Goal: Information Seeking & Learning: Learn about a topic

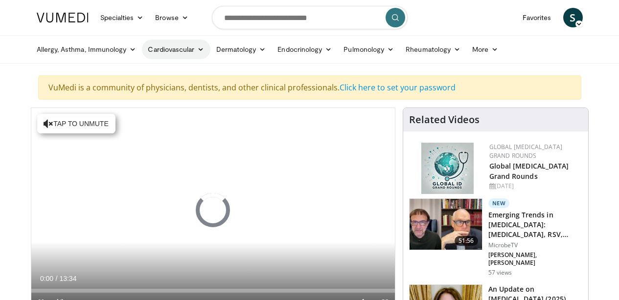
click at [204, 51] on icon at bounding box center [200, 49] width 7 height 7
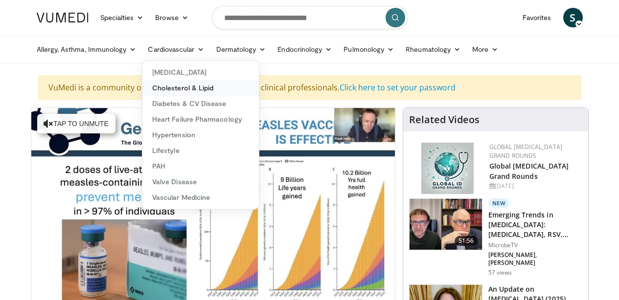
click at [204, 90] on link "Cholesterol & Lipid" at bounding box center [200, 88] width 116 height 16
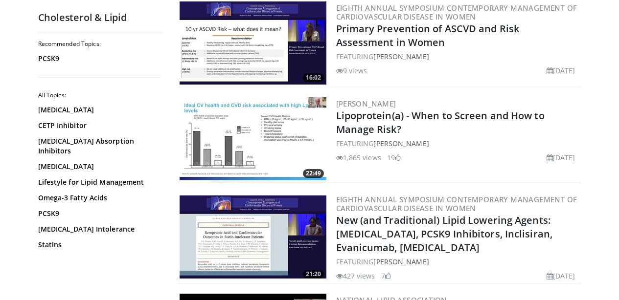
scroll to position [430, 0]
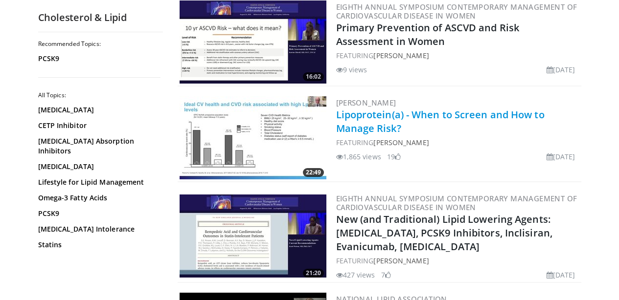
click at [361, 126] on link "Lipoprotein(a) - When to Screen and How to Manage Risk?" at bounding box center [440, 121] width 208 height 27
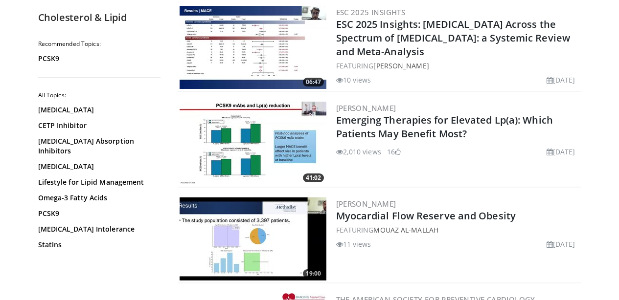
scroll to position [980, 0]
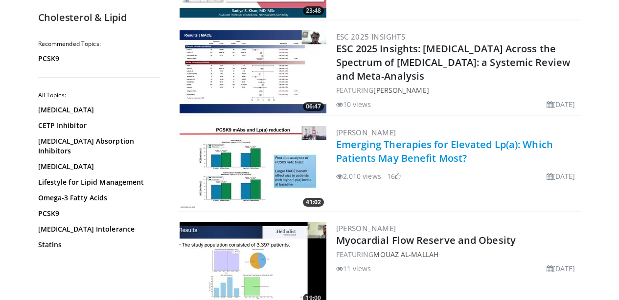
click at [362, 154] on link "Emerging Therapies for Elevated Lp(a): Which Patients May Benefit Most?" at bounding box center [444, 151] width 217 height 27
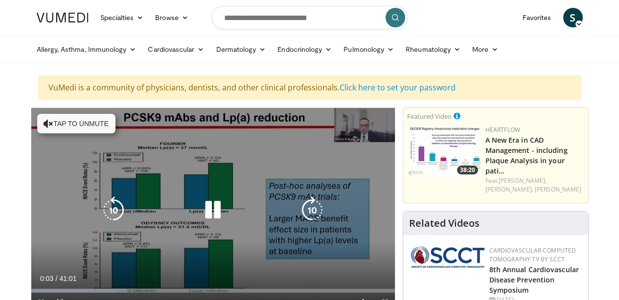
click at [72, 123] on button "Tap to unmute" at bounding box center [76, 124] width 78 height 20
click at [112, 203] on icon "Video Player" at bounding box center [113, 210] width 27 height 27
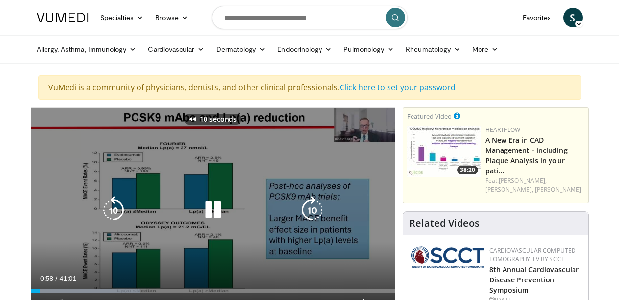
click at [112, 203] on icon "Video Player" at bounding box center [113, 210] width 27 height 27
click at [114, 207] on icon "Video Player" at bounding box center [113, 210] width 27 height 27
click at [217, 261] on div "10 seconds Tap to unmute" at bounding box center [212, 210] width 363 height 204
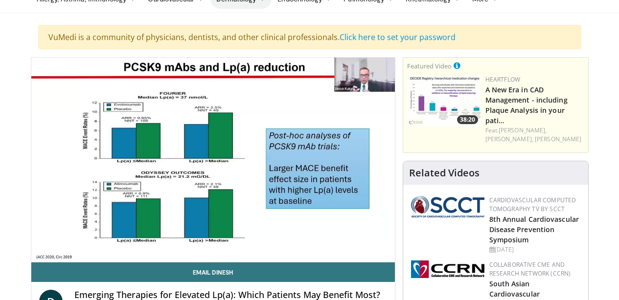
scroll to position [51, 0]
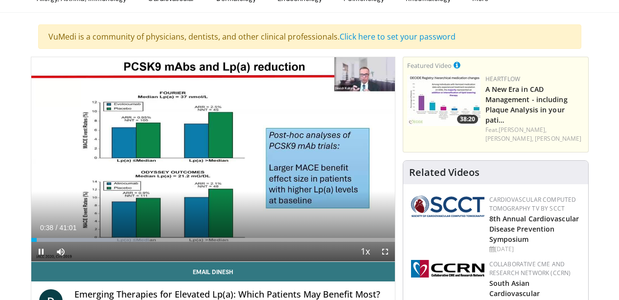
click at [383, 254] on span "Video Player" at bounding box center [385, 252] width 20 height 20
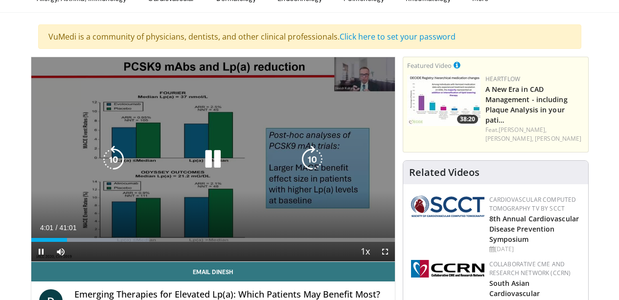
click at [113, 154] on icon "Video Player" at bounding box center [113, 159] width 27 height 27
click at [111, 155] on icon "Video Player" at bounding box center [113, 159] width 27 height 27
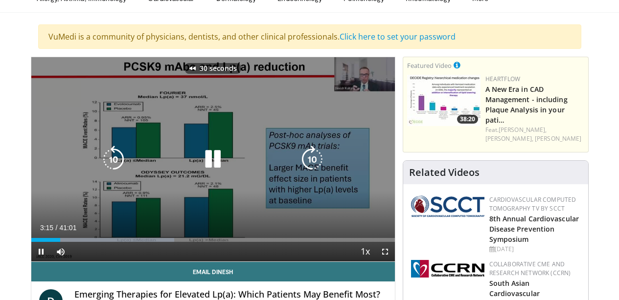
click at [111, 155] on icon "Video Player" at bounding box center [113, 159] width 27 height 27
click at [119, 163] on icon "Video Player" at bounding box center [113, 159] width 27 height 27
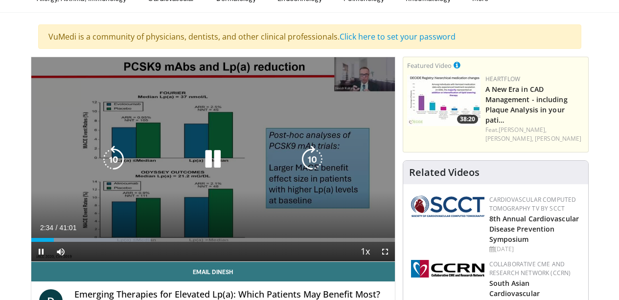
click at [278, 202] on div "10 seconds Tap to unmute" at bounding box center [212, 159] width 363 height 204
click at [117, 160] on icon "Video Player" at bounding box center [113, 159] width 27 height 27
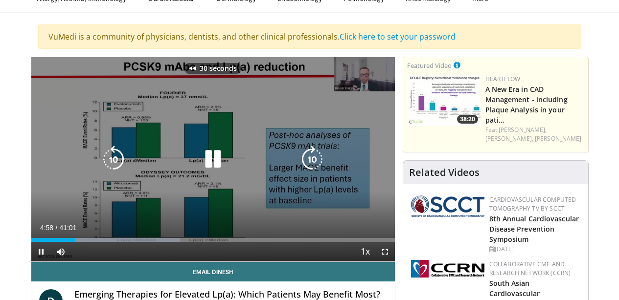
click at [117, 159] on icon "Video Player" at bounding box center [113, 159] width 27 height 27
click at [112, 160] on icon "Video Player" at bounding box center [113, 159] width 27 height 27
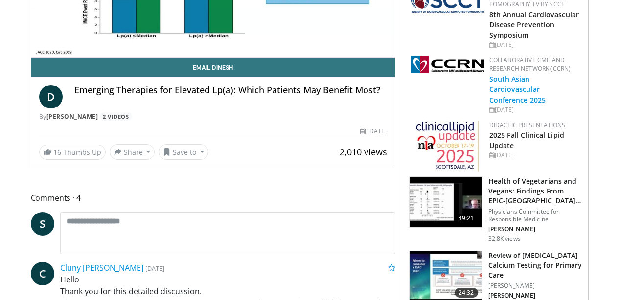
scroll to position [208, 0]
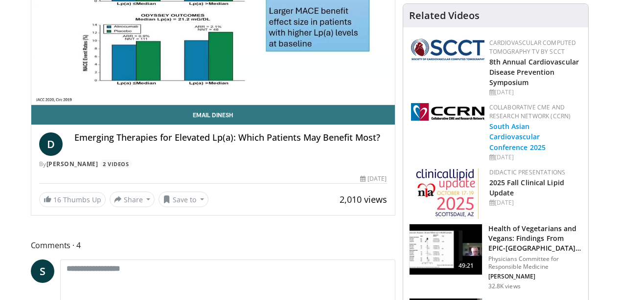
click at [512, 122] on link "South Asian Cardiovascular Conference 2025" at bounding box center [517, 137] width 57 height 30
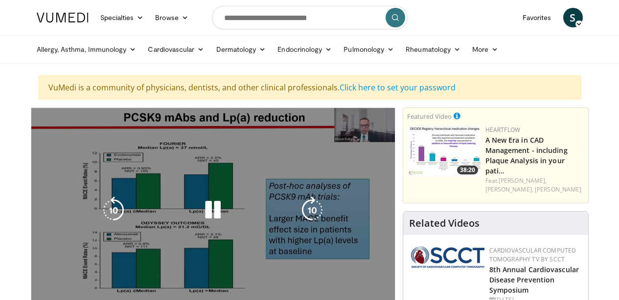
scroll to position [0, 0]
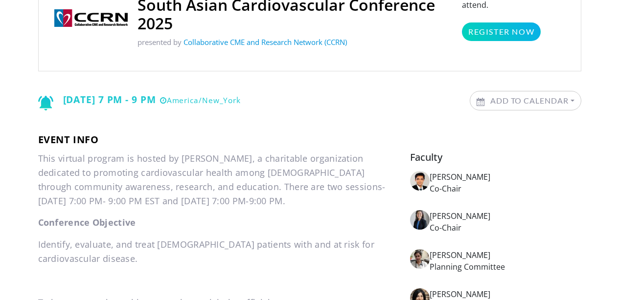
scroll to position [156, 0]
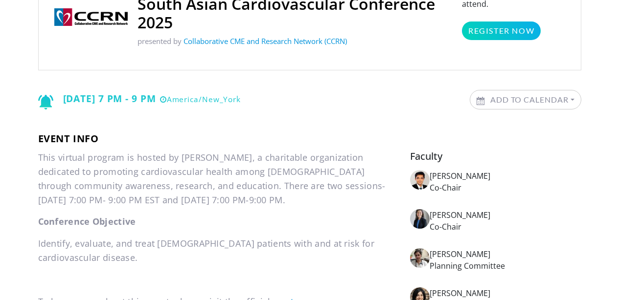
click at [422, 260] on img at bounding box center [420, 258] width 20 height 20
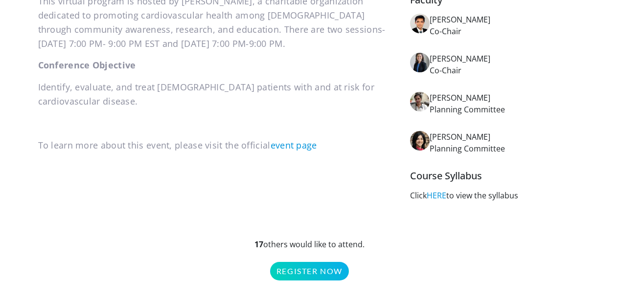
scroll to position [313, 0]
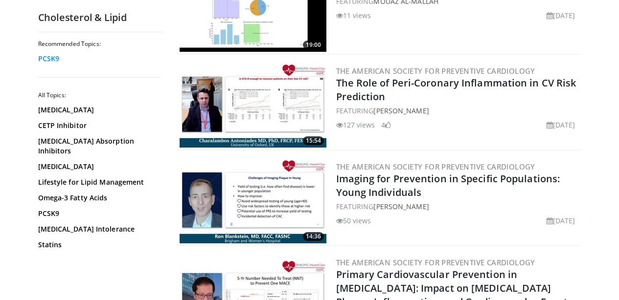
scroll to position [1232, 0]
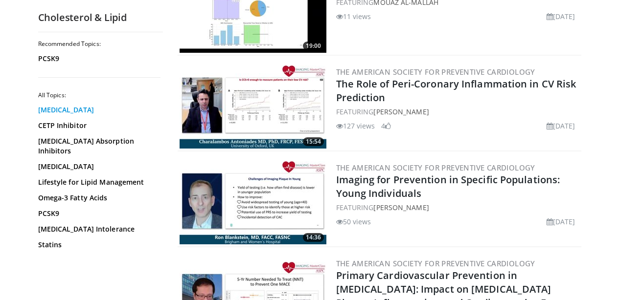
click at [80, 112] on link "[MEDICAL_DATA]" at bounding box center [98, 110] width 120 height 10
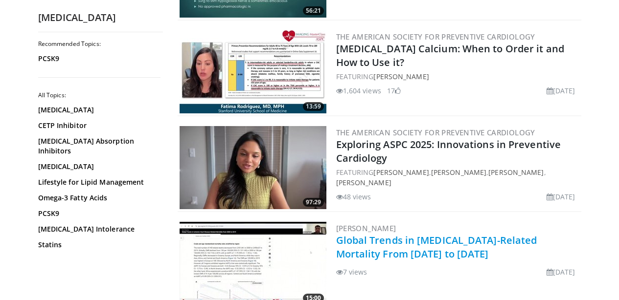
scroll to position [1770, 0]
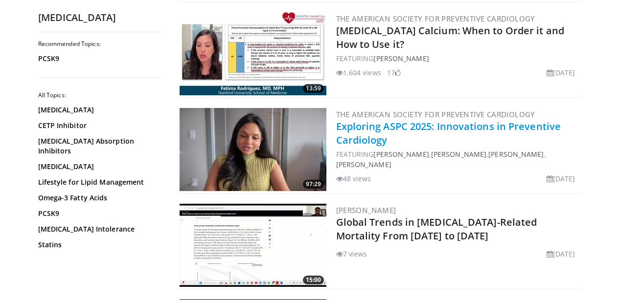
click at [419, 120] on link "Exploring ASPC 2025: Innovations in Preventive Cardiology" at bounding box center [448, 133] width 225 height 27
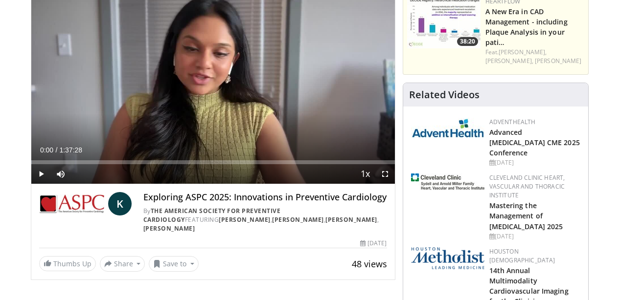
scroll to position [128, 0]
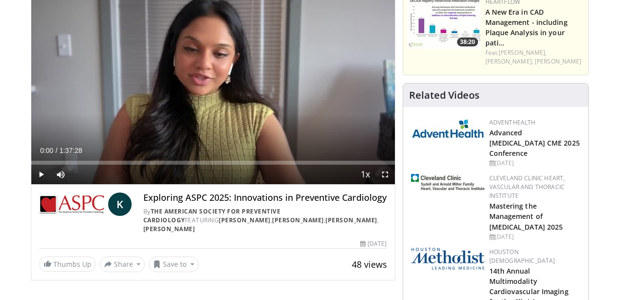
click at [40, 176] on span "Video Player" at bounding box center [41, 175] width 20 height 20
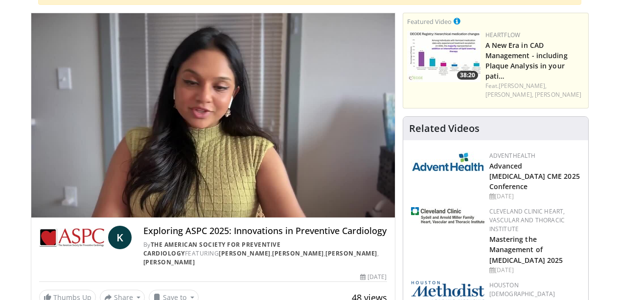
scroll to position [88, 0]
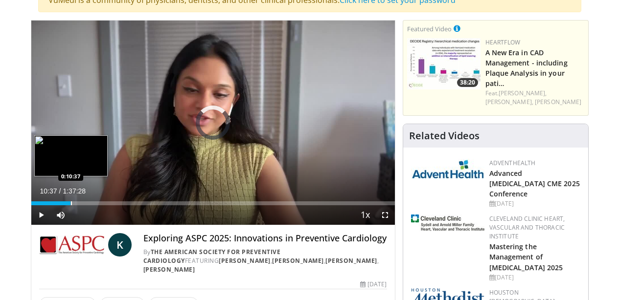
click at [71, 202] on div "Progress Bar" at bounding box center [71, 203] width 1 height 4
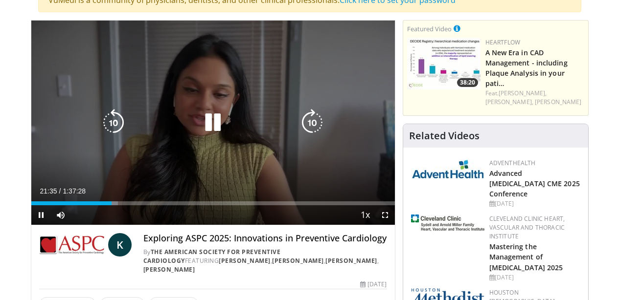
click at [114, 118] on icon "Video Player" at bounding box center [113, 122] width 27 height 27
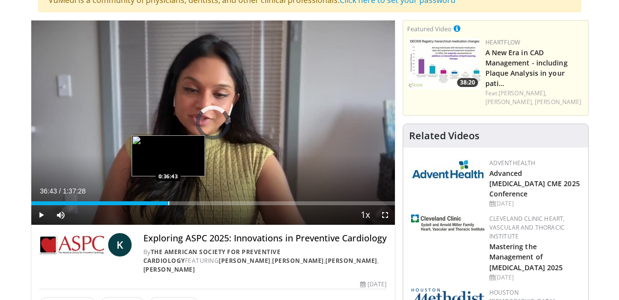
click at [168, 202] on div "Progress Bar" at bounding box center [168, 203] width 1 height 4
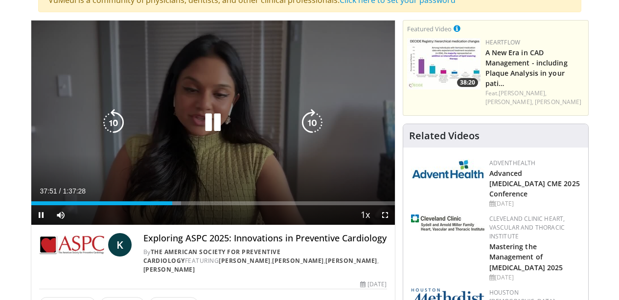
click at [111, 123] on icon "Video Player" at bounding box center [113, 122] width 27 height 27
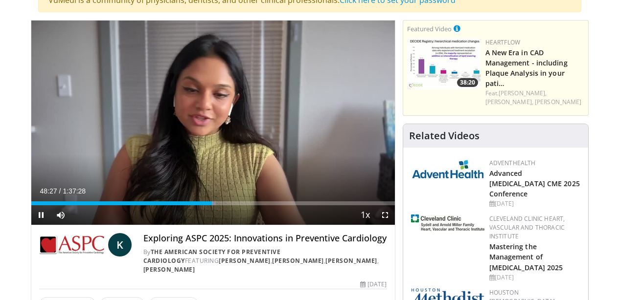
click at [47, 214] on span "Video Player" at bounding box center [41, 215] width 20 height 20
